Goal: Find specific page/section: Find specific page/section

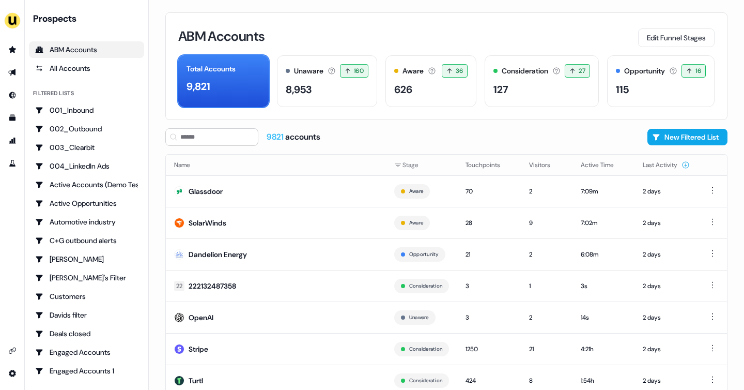
scroll to position [63, 0]
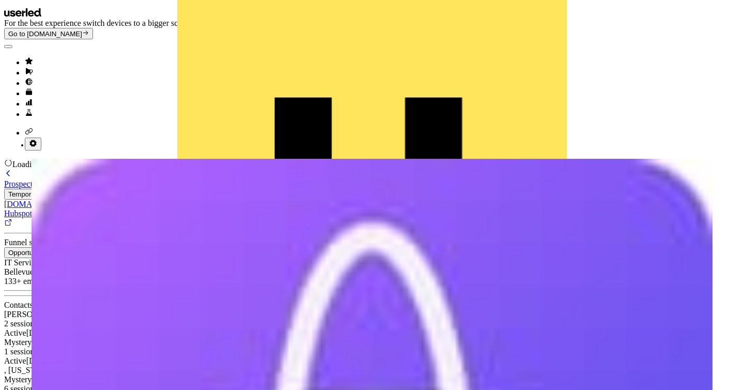
click at [56, 170] on link "Prospects" at bounding box center [92, 179] width 177 height 19
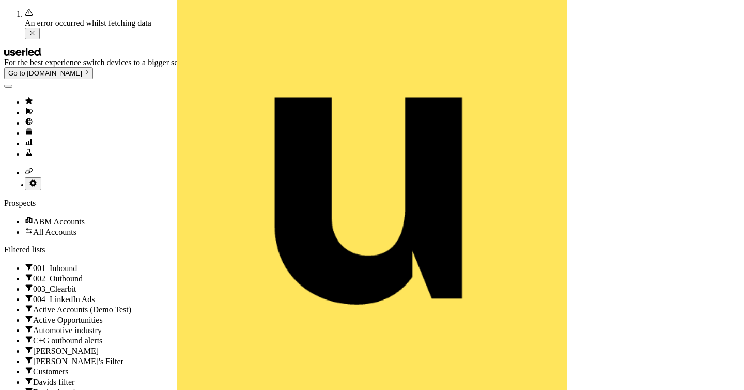
scroll to position [63, 0]
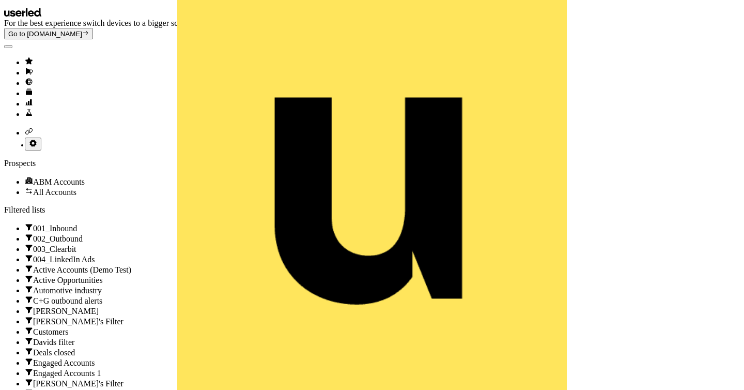
scroll to position [63, 0]
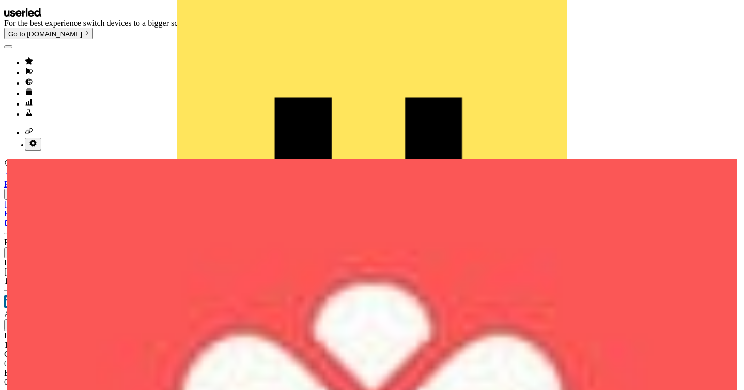
scroll to position [3, 0]
click at [72, 179] on div "Prospects" at bounding box center [92, 183] width 177 height 9
